Goal: Information Seeking & Learning: Learn about a topic

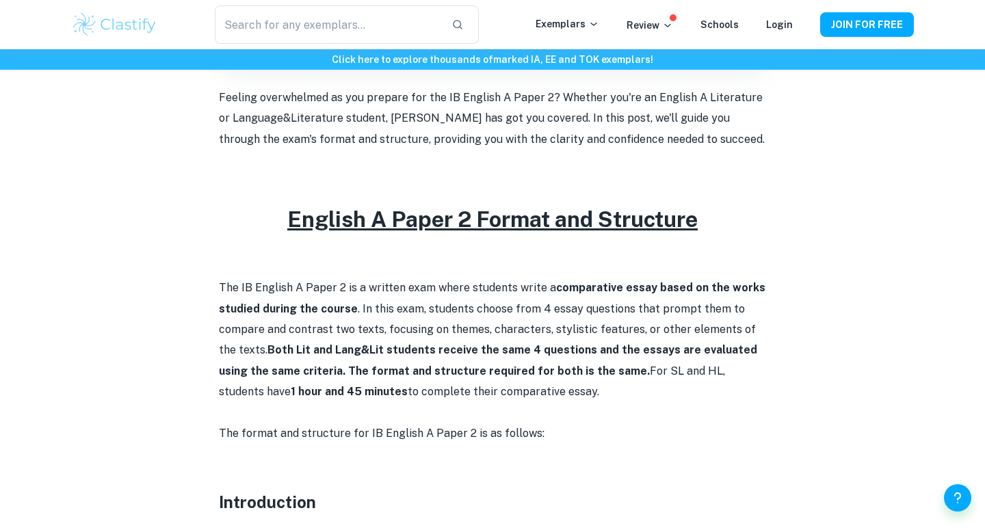
scroll to position [549, 0]
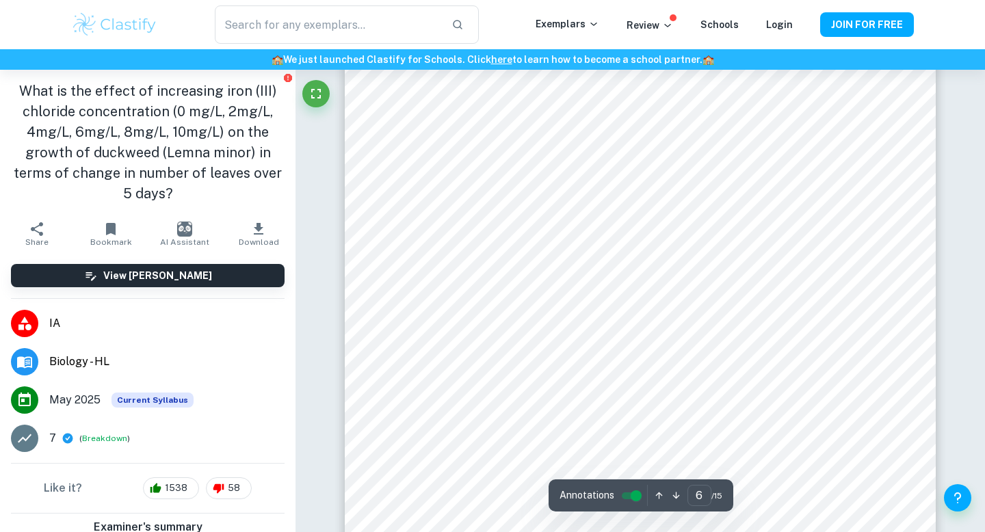
scroll to position [4454, 0]
type input "5"
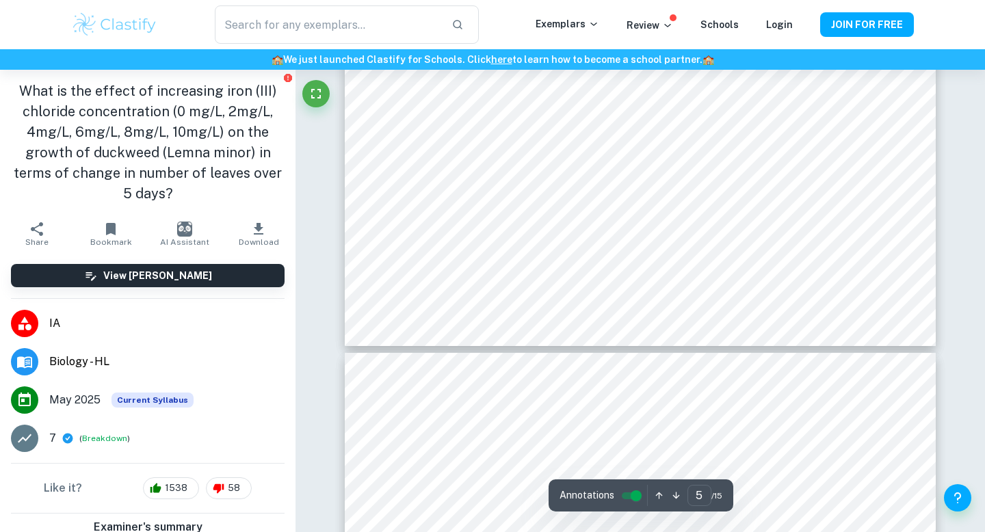
scroll to position [4045, 0]
